Goal: Browse casually

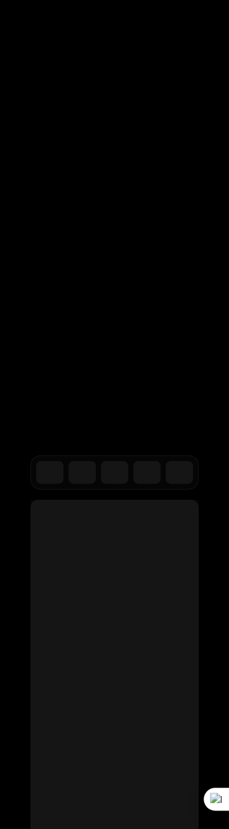
click at [149, 263] on div "Schematic lets developers implement monetization once — so GTM teams can contro…" at bounding box center [114, 219] width 189 height 88
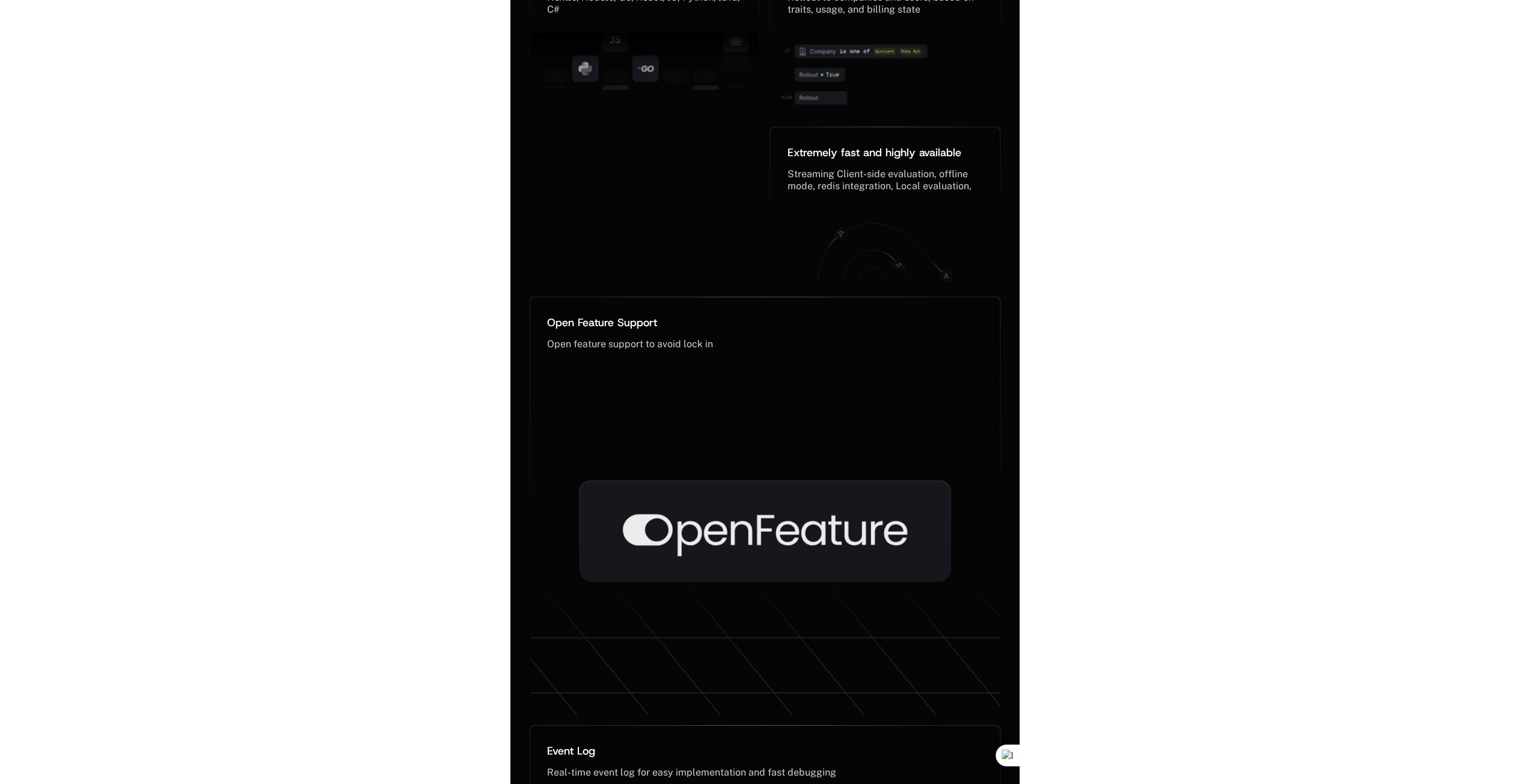
scroll to position [6951, 0]
